Goal: Find specific page/section: Find specific page/section

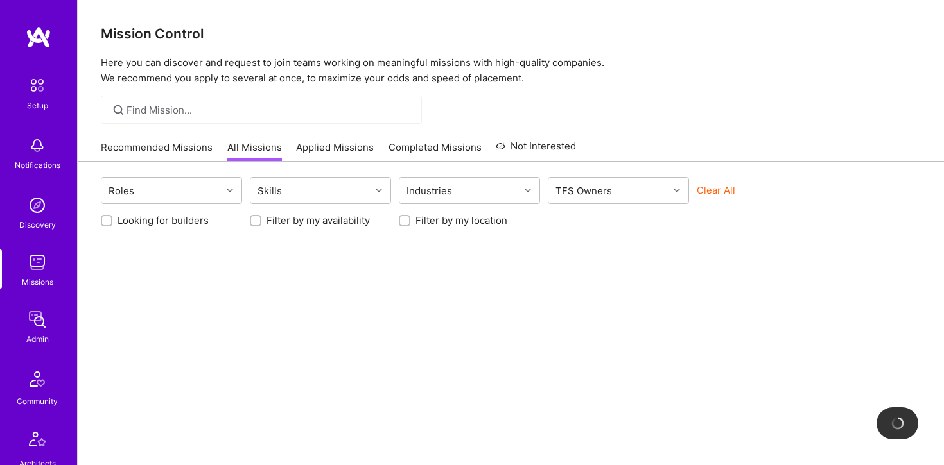
click at [37, 268] on img at bounding box center [37, 263] width 26 height 26
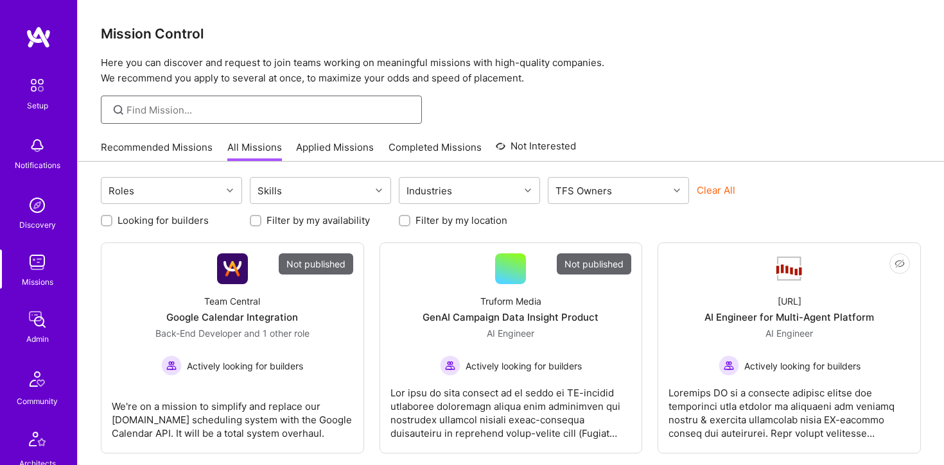
click at [293, 111] on input at bounding box center [269, 109] width 286 height 13
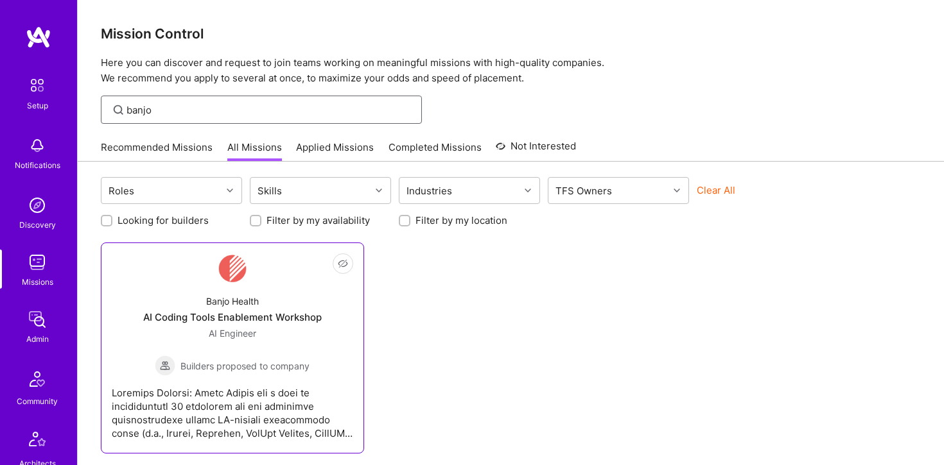
type input "banjo"
click at [244, 315] on div "AI Coding Tools Enablement Workshop" at bounding box center [232, 317] width 178 height 13
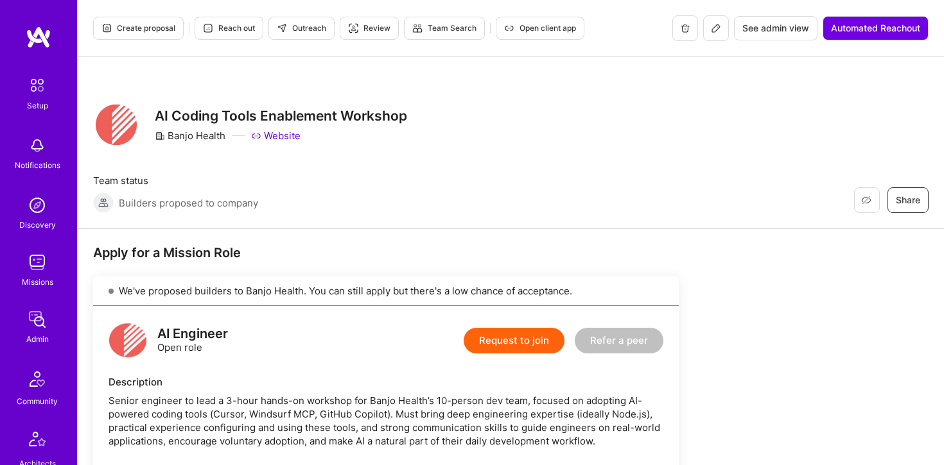
click at [711, 30] on icon at bounding box center [716, 28] width 10 height 10
